Goal: Task Accomplishment & Management: Complete application form

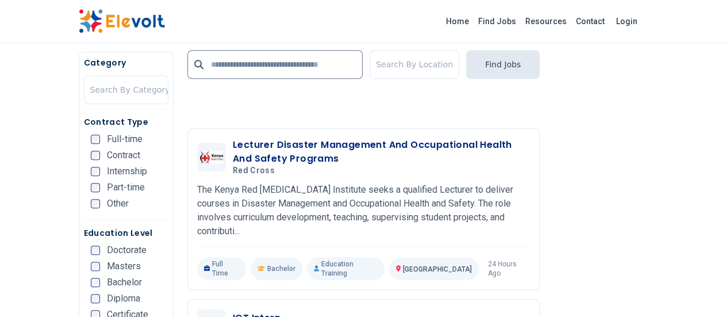
scroll to position [2758, 0]
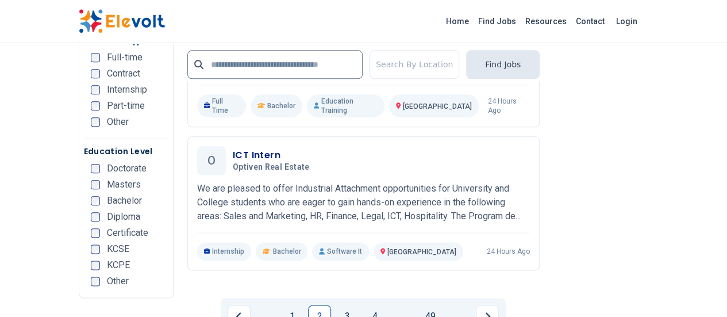
click at [291, 305] on link "1" at bounding box center [292, 316] width 23 height 23
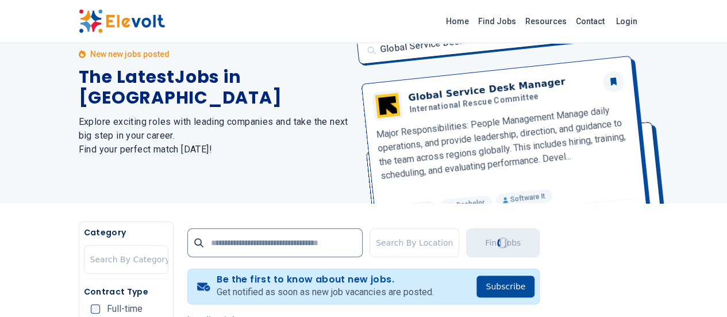
scroll to position [0, 0]
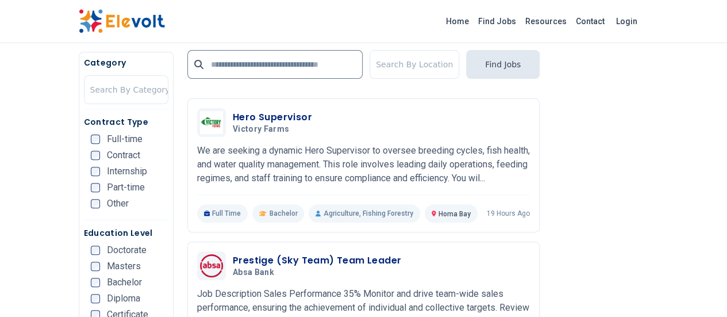
scroll to position [2333, 0]
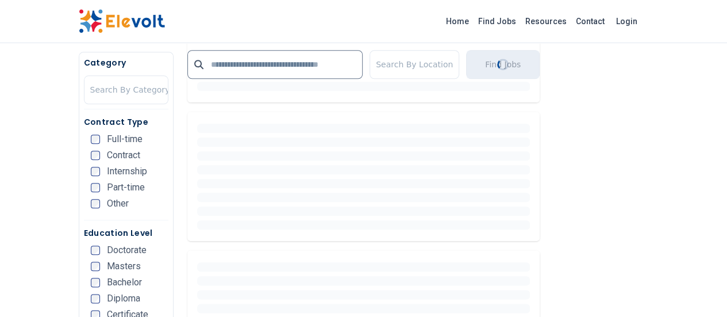
scroll to position [0, 0]
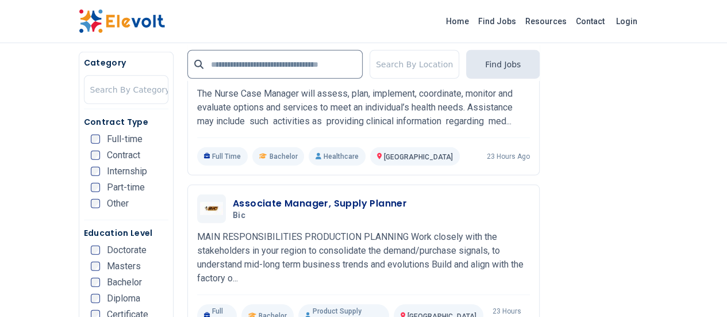
scroll to position [1524, 0]
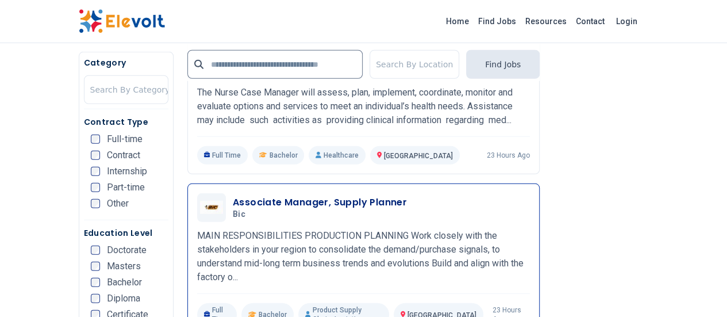
click at [335, 195] on h3 "Associate Manager, Supply Planner" at bounding box center [320, 202] width 174 height 14
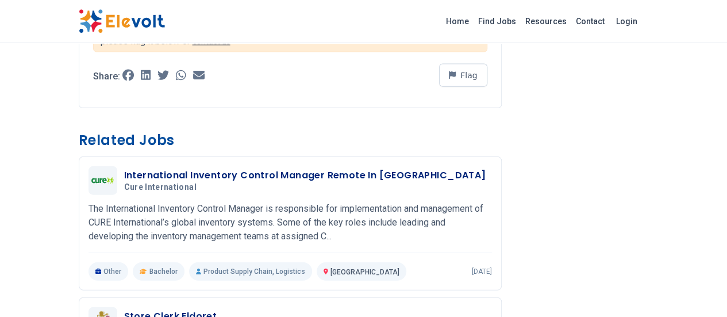
scroll to position [1280, 0]
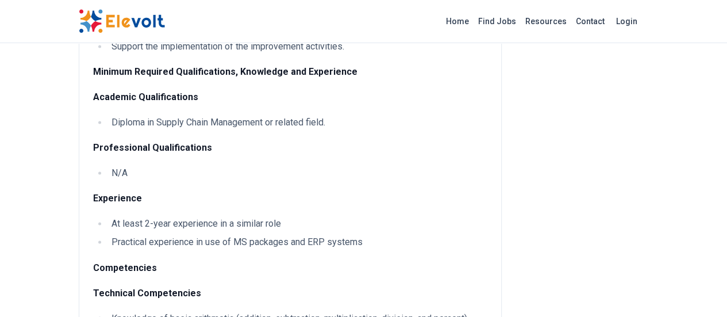
scroll to position [1109, 0]
